Goal: Task Accomplishment & Management: Manage account settings

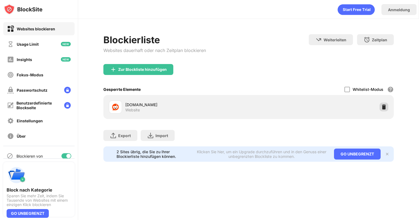
click at [385, 110] on div at bounding box center [383, 107] width 9 height 9
